Goal: Information Seeking & Learning: Learn about a topic

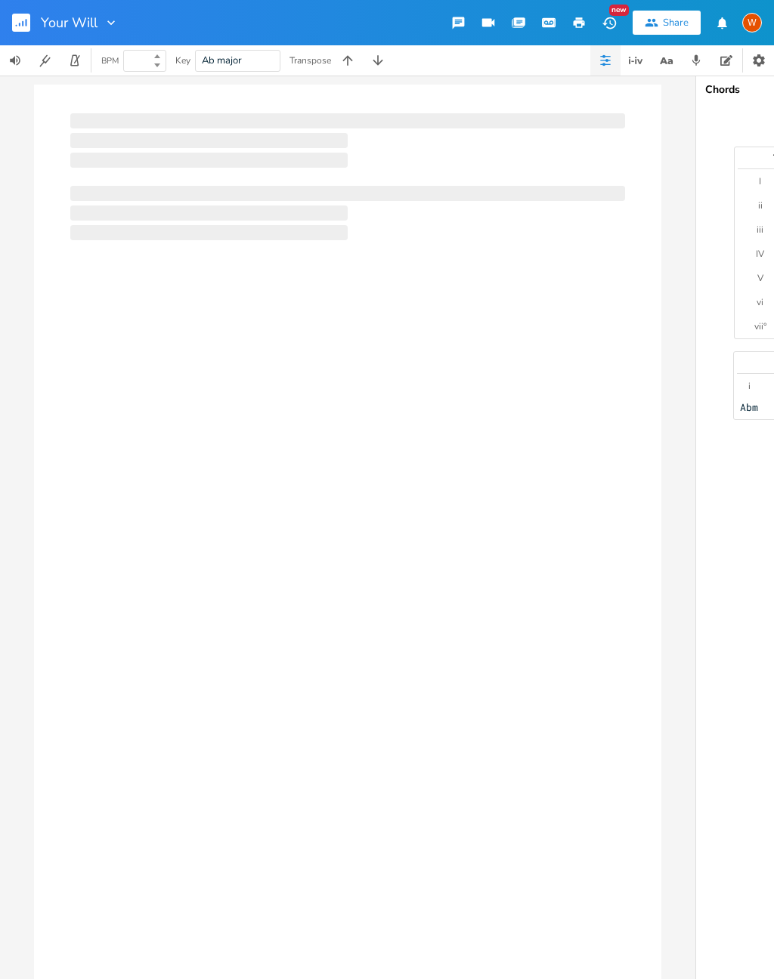
type input "82"
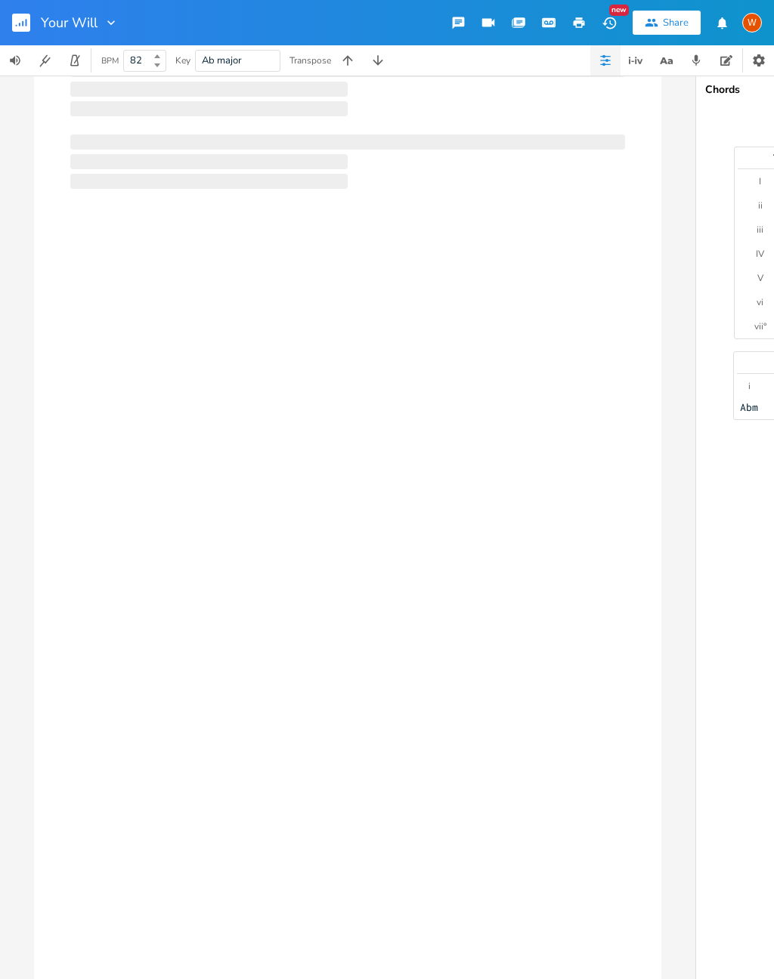
scroll to position [75, 0]
click at [110, 21] on icon "button" at bounding box center [111, 22] width 15 height 15
click at [169, 232] on div at bounding box center [347, 506] width 627 height 946
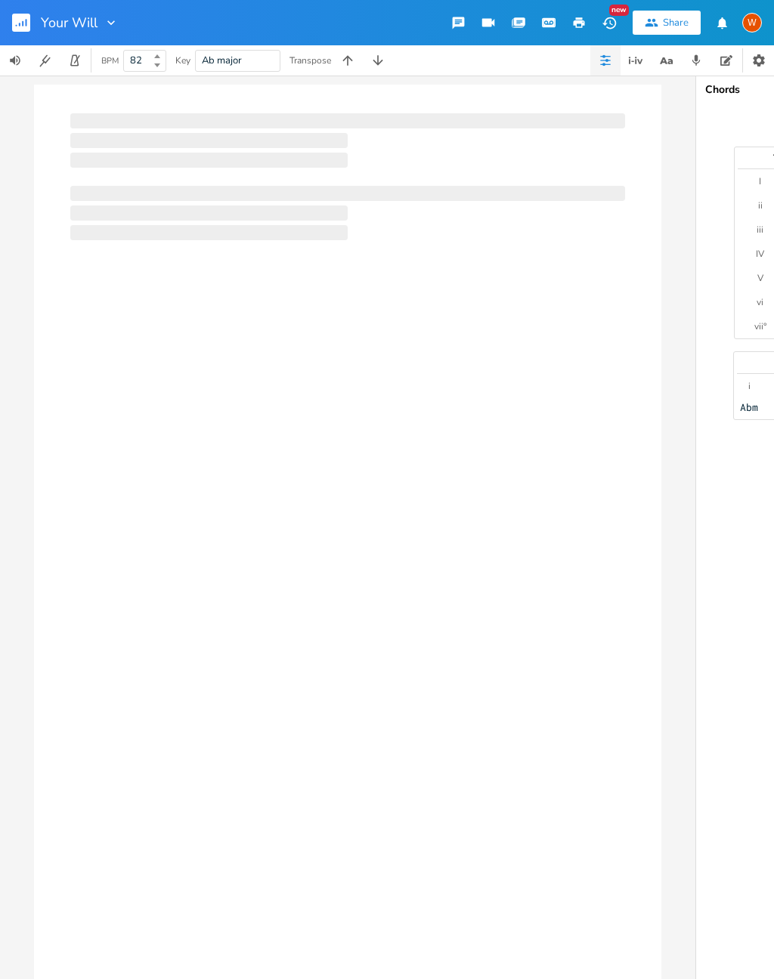
scroll to position [0, 0]
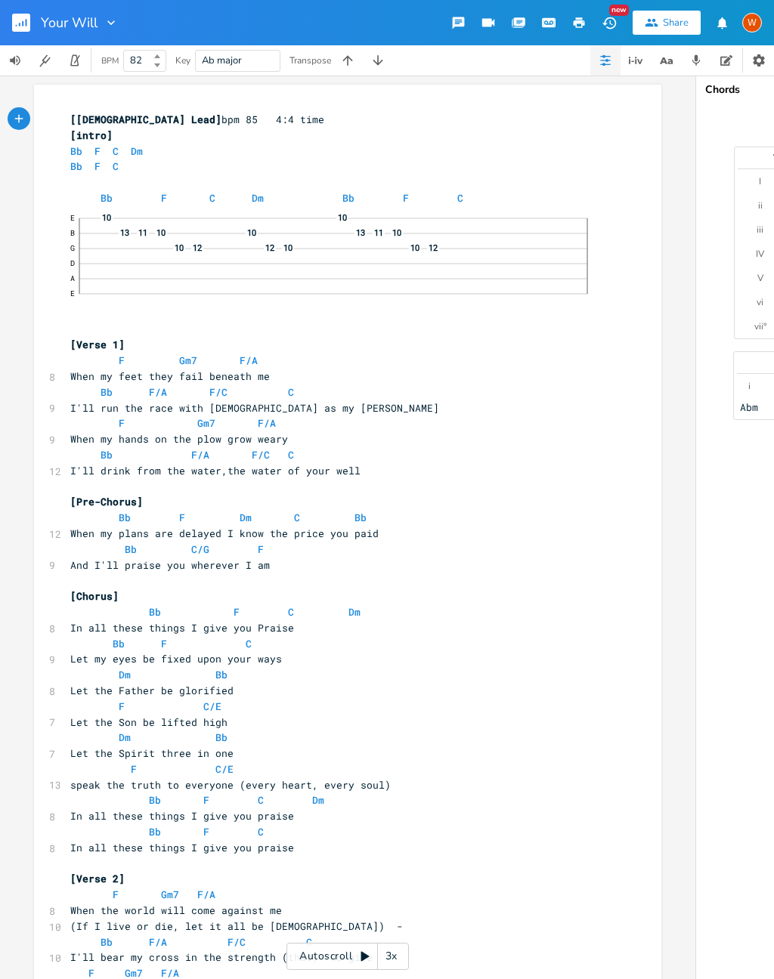
click at [214, 652] on span "Let my eyes be fixed upon your ways" at bounding box center [176, 659] width 212 height 14
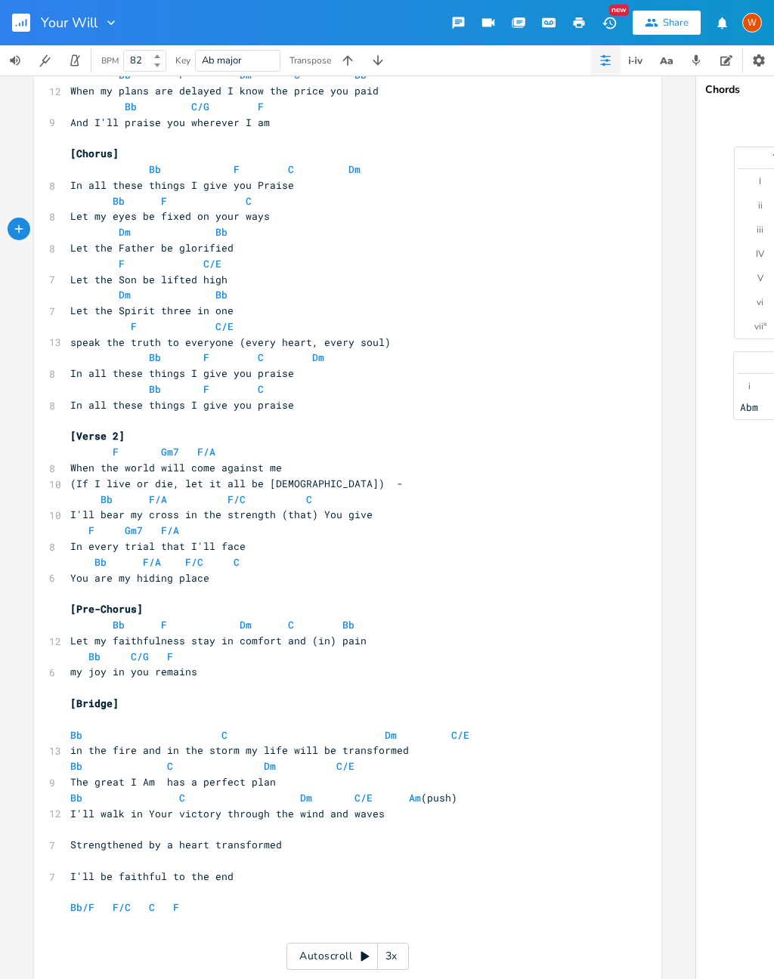
scroll to position [441, 0]
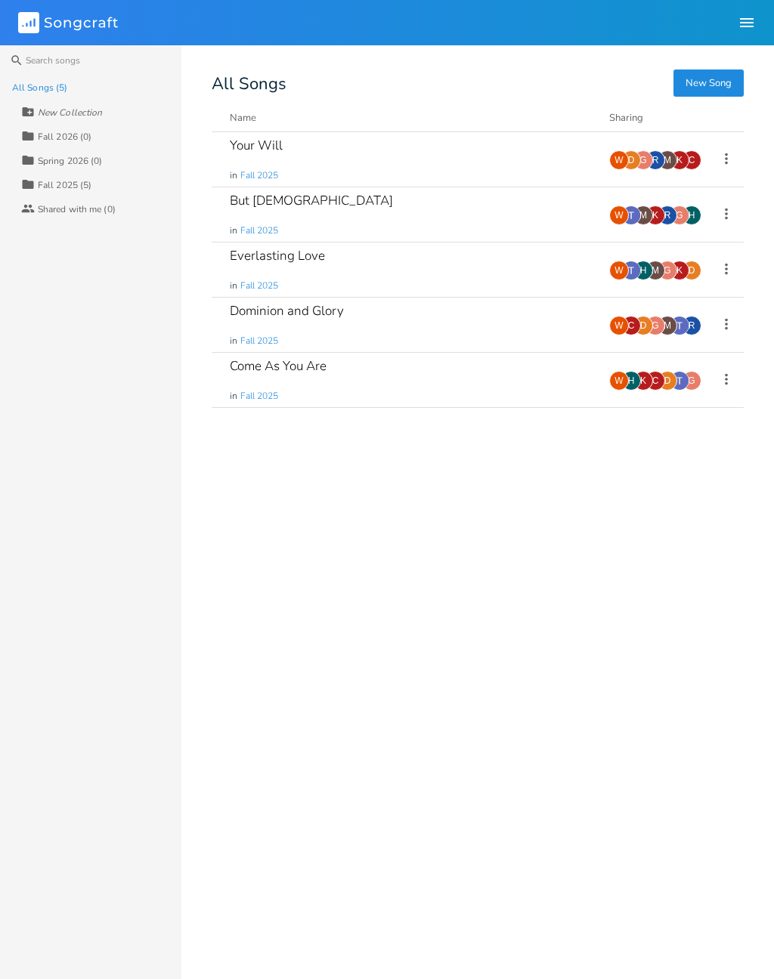
click at [360, 383] on div "Come As You Are in Fall 2025" at bounding box center [410, 380] width 361 height 54
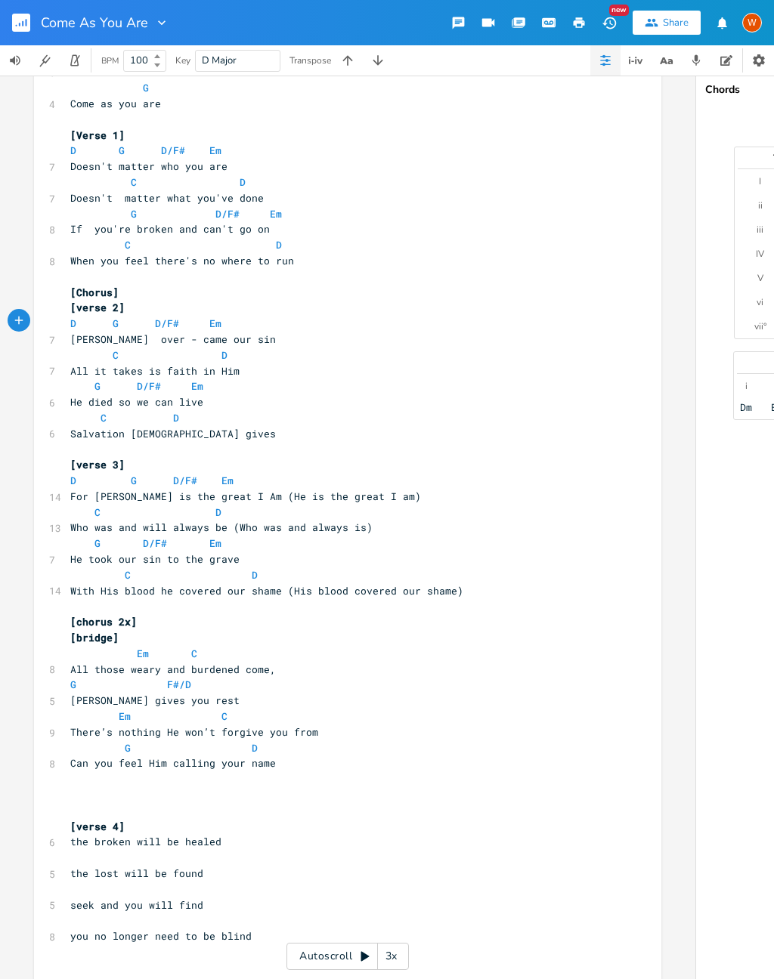
scroll to position [251, 0]
